Goal: Task Accomplishment & Management: Use online tool/utility

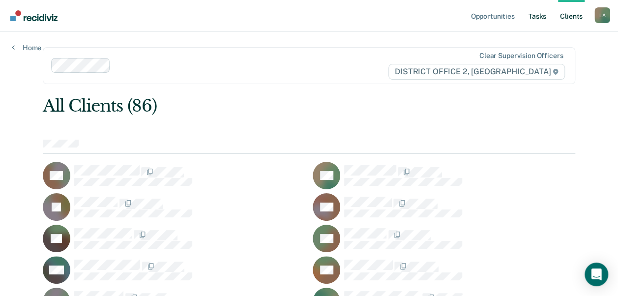
click at [537, 19] on link "Tasks" at bounding box center [537, 15] width 22 height 31
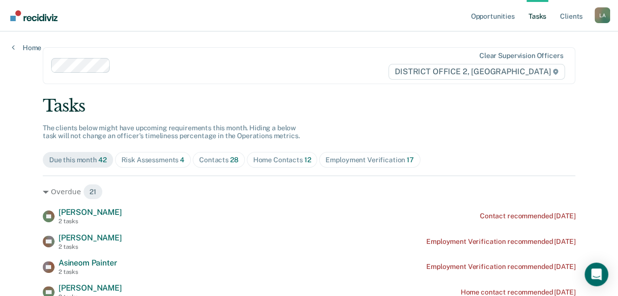
click at [138, 165] on span "Risk Assessments 4" at bounding box center [153, 160] width 76 height 16
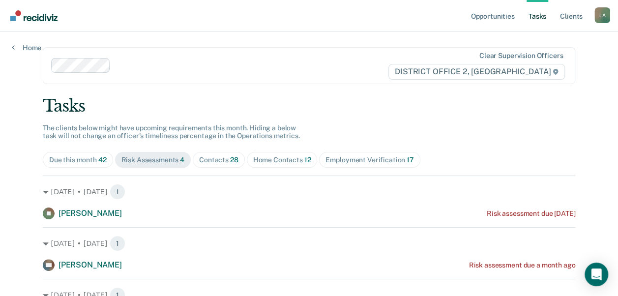
click at [267, 159] on div "Home Contacts 12" at bounding box center [282, 160] width 58 height 8
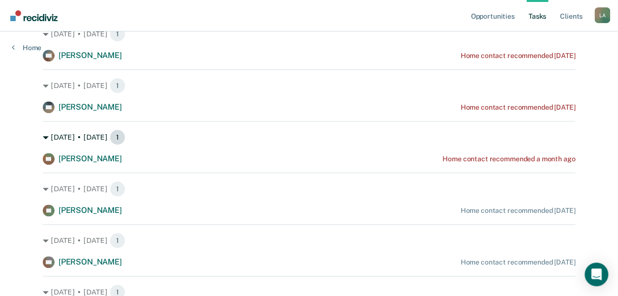
scroll to position [335, 0]
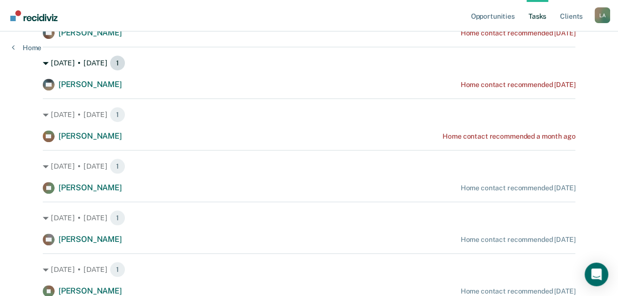
click at [43, 56] on div "[DATE] • [DATE] 1" at bounding box center [309, 63] width 532 height 16
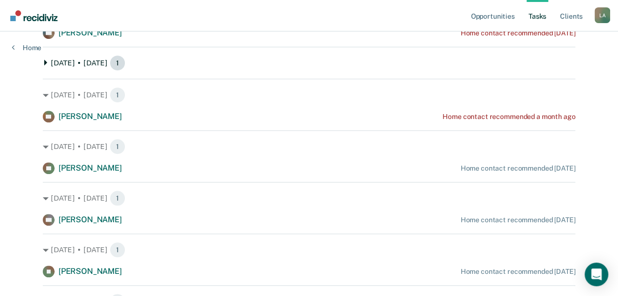
click at [44, 63] on icon at bounding box center [45, 62] width 3 height 6
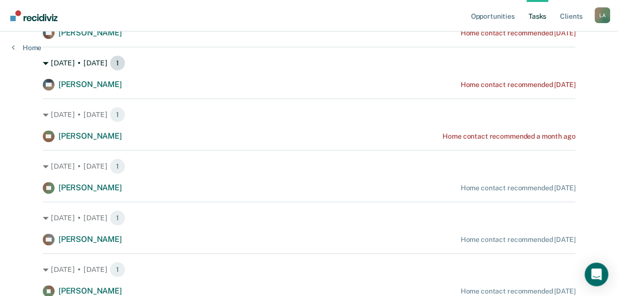
click at [43, 63] on icon at bounding box center [46, 63] width 6 height 3
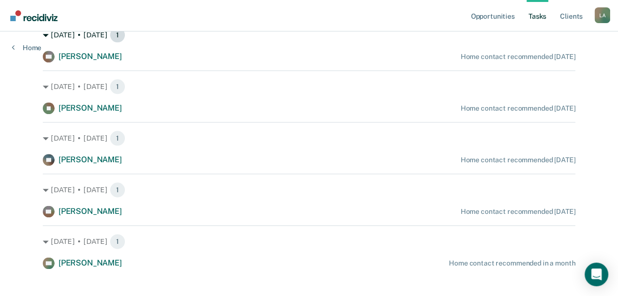
scroll to position [510, 0]
